Goal: Find specific page/section: Find specific page/section

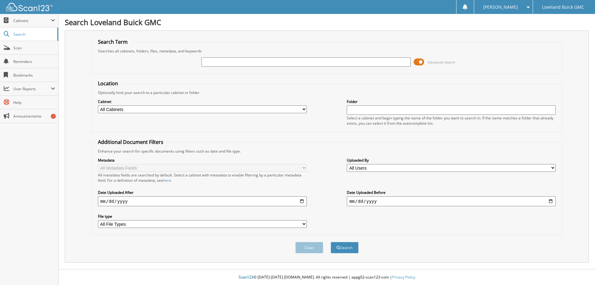
click at [222, 65] on input "text" at bounding box center [305, 61] width 209 height 9
type input "6021289"
click at [331, 242] on button "Search" at bounding box center [345, 247] width 28 height 11
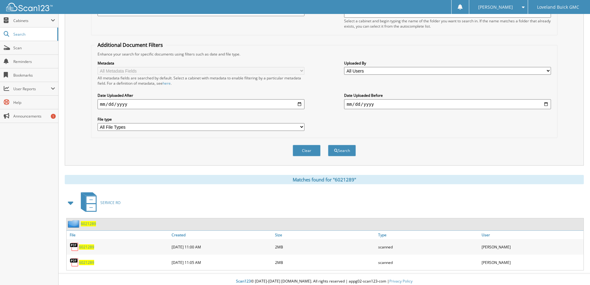
scroll to position [101, 0]
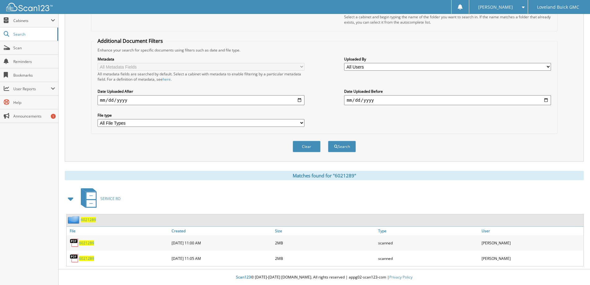
click at [83, 242] on span "6021289" at bounding box center [86, 242] width 15 height 5
